Goal: Find specific page/section: Find specific page/section

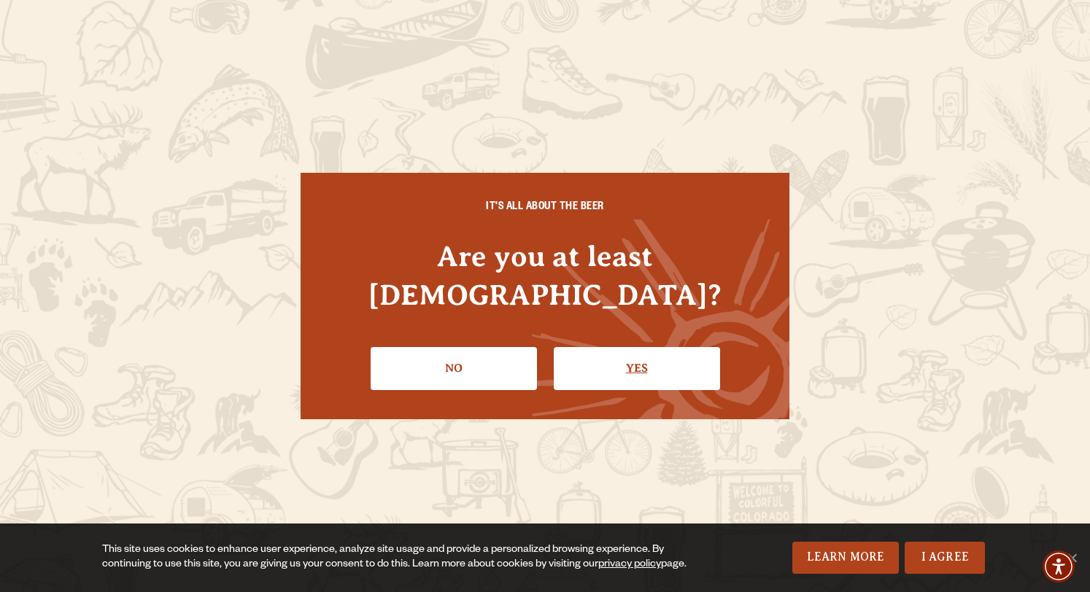
click at [610, 347] on link "Yes" at bounding box center [637, 368] width 166 height 42
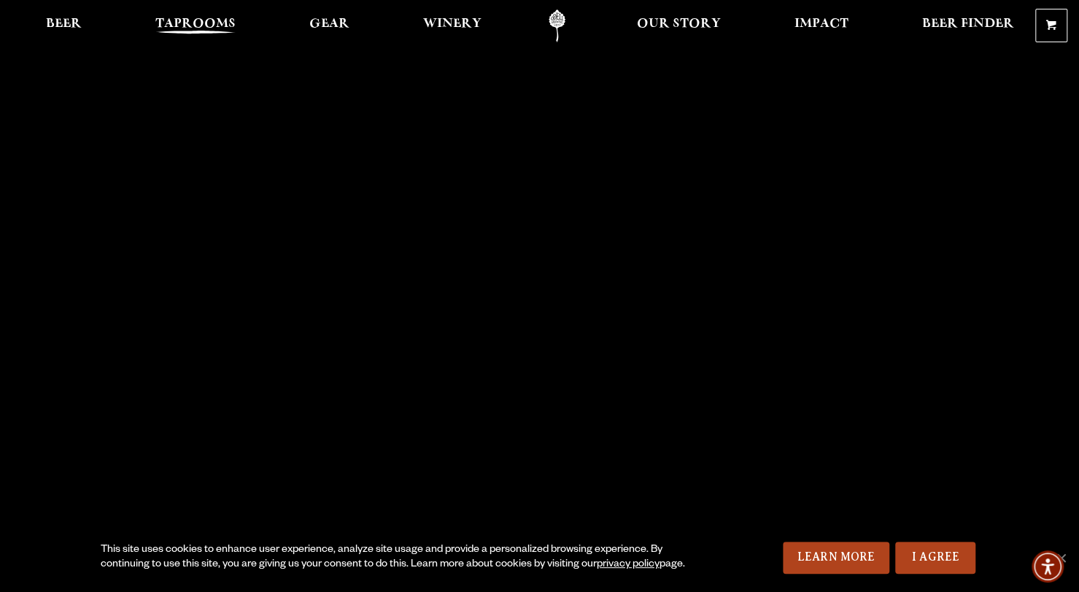
click at [190, 29] on span "Taprooms" at bounding box center [195, 24] width 80 height 12
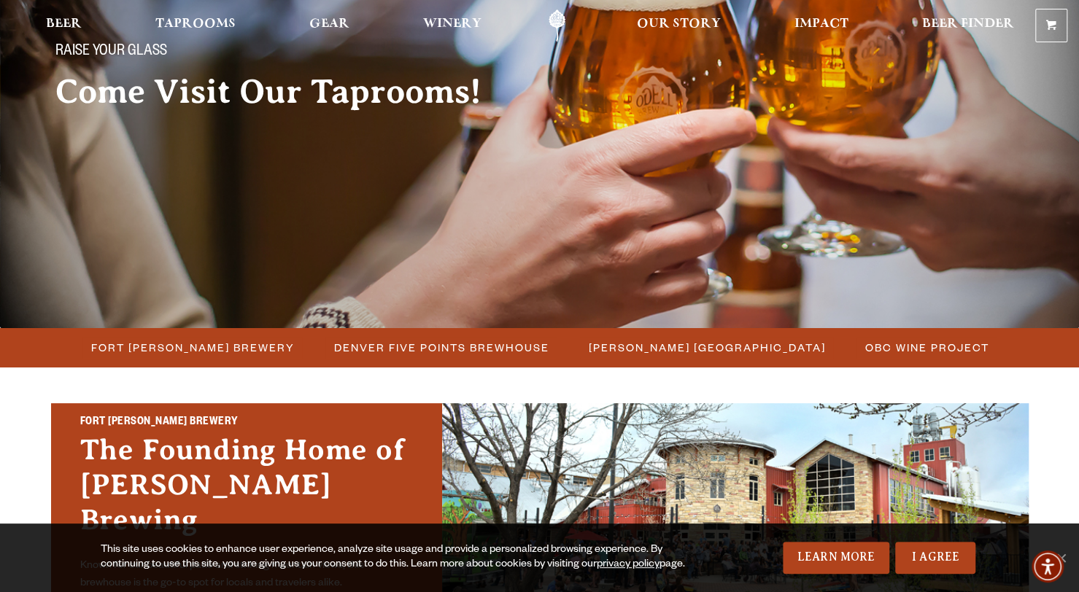
scroll to position [219, 0]
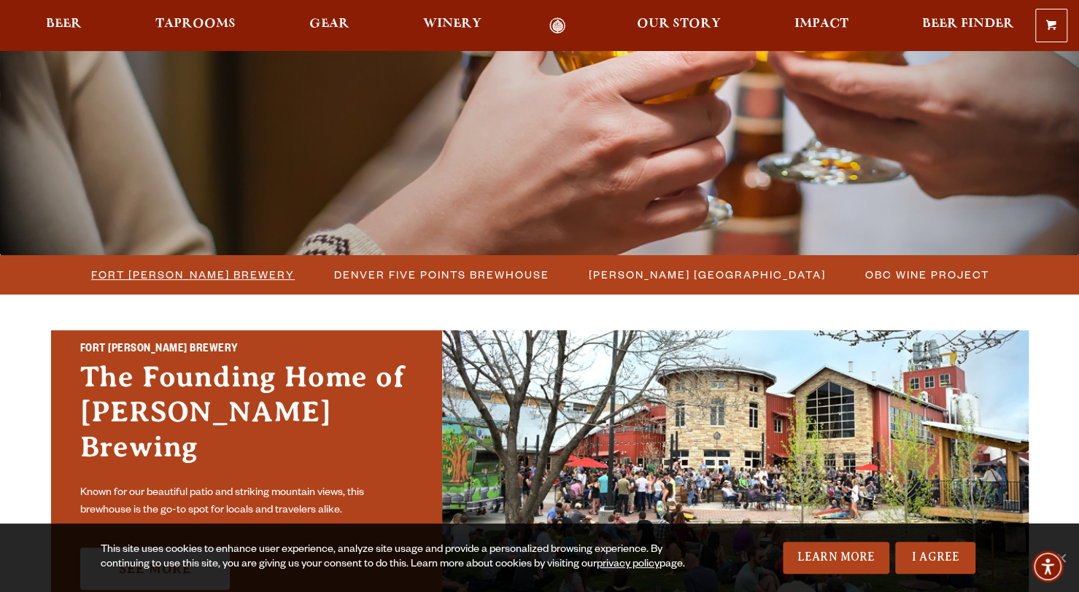
click at [212, 268] on span "Fort [PERSON_NAME] Brewery" at bounding box center [193, 274] width 204 height 21
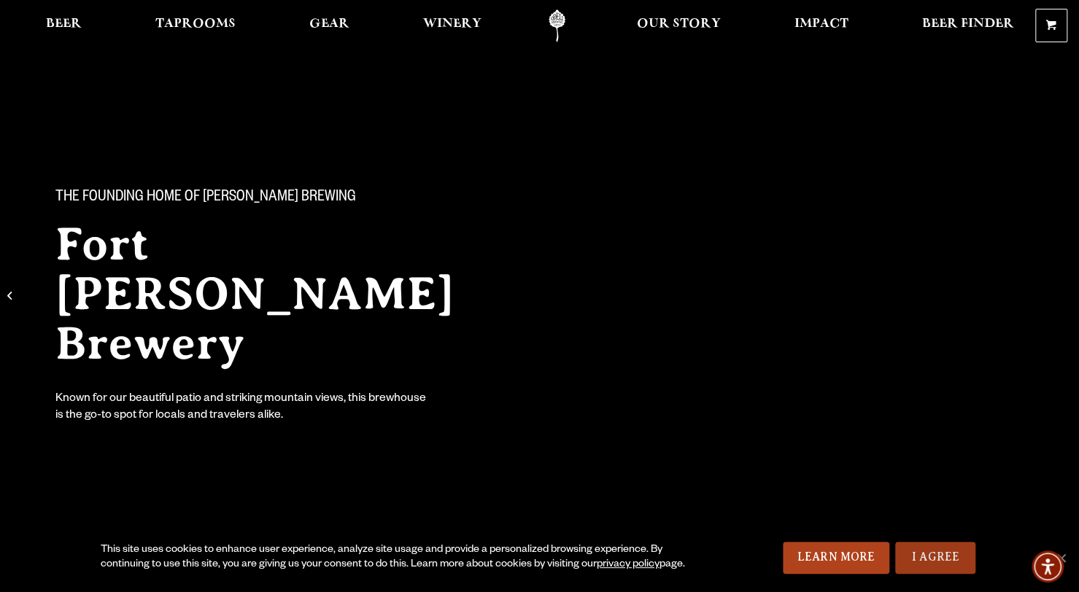
click at [932, 563] on link "I Agree" at bounding box center [935, 558] width 80 height 32
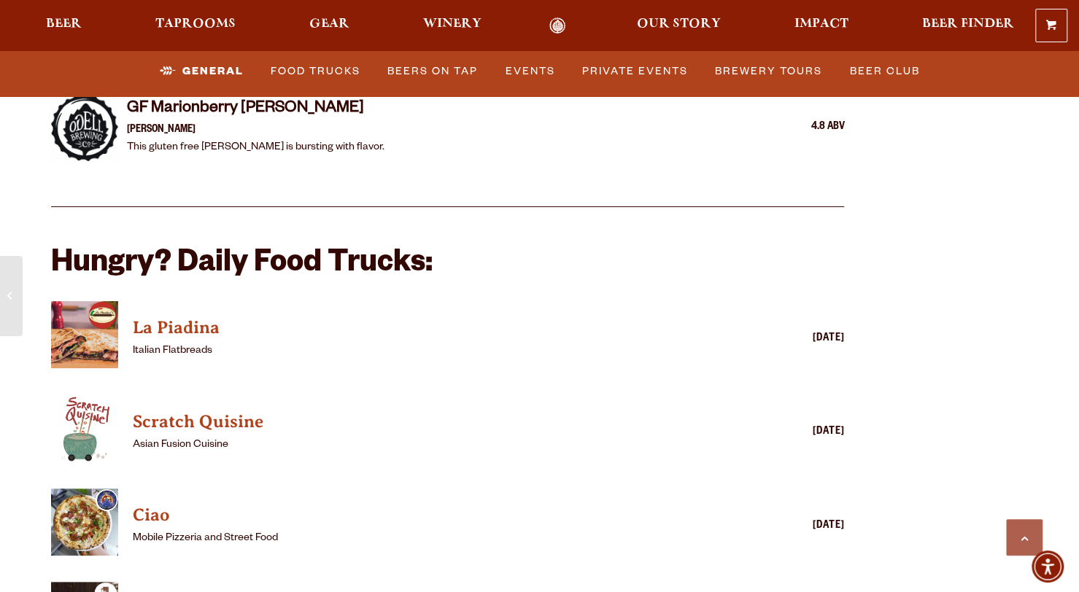
scroll to position [3428, 0]
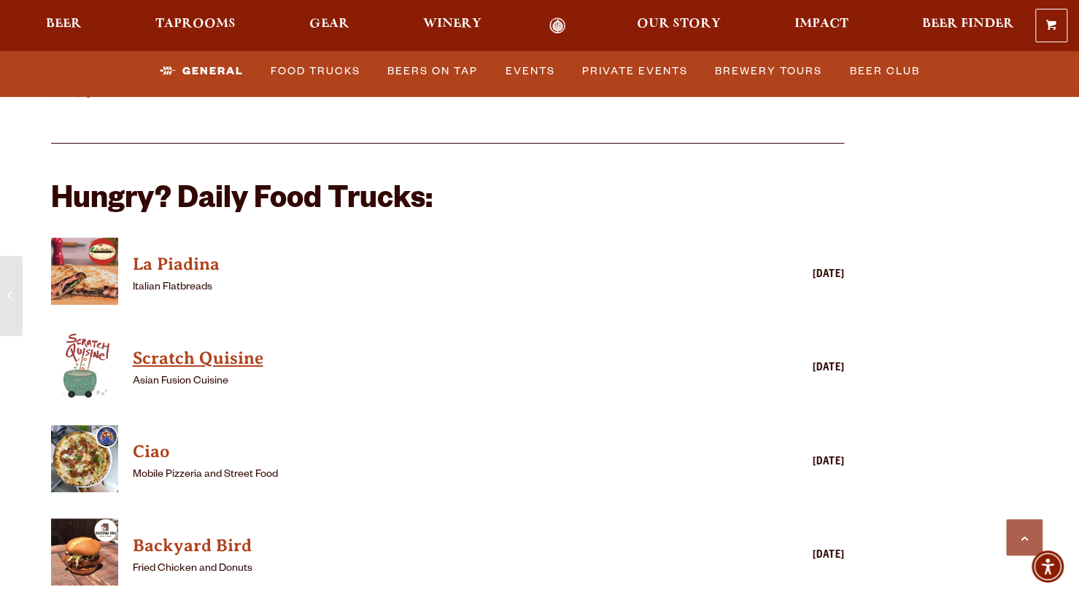
click at [249, 347] on h4 "Scratch Quisine" at bounding box center [427, 358] width 588 height 23
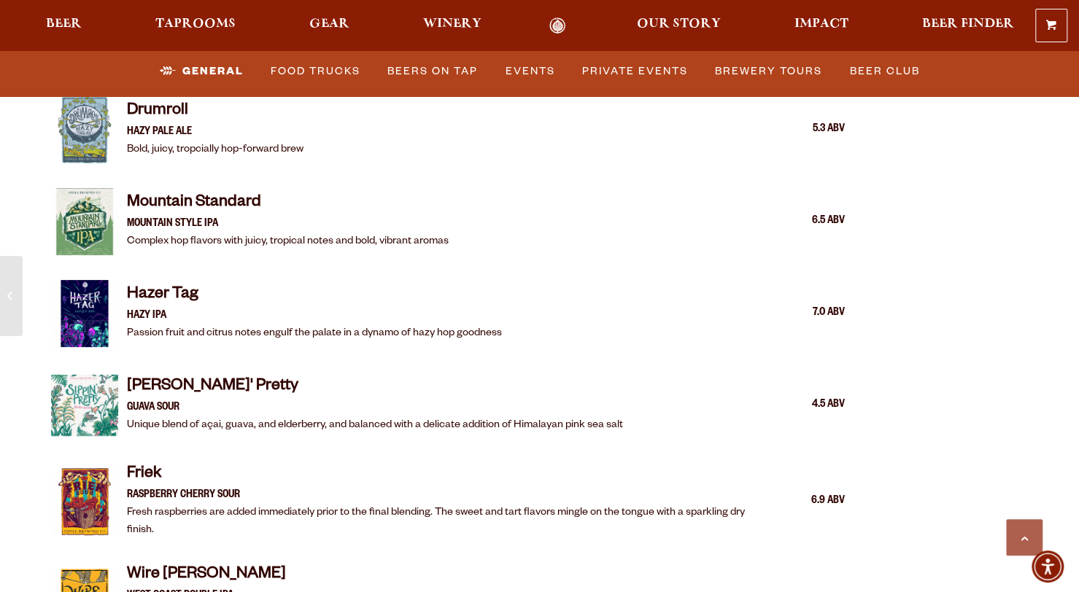
scroll to position [1824, 0]
